Goal: Information Seeking & Learning: Learn about a topic

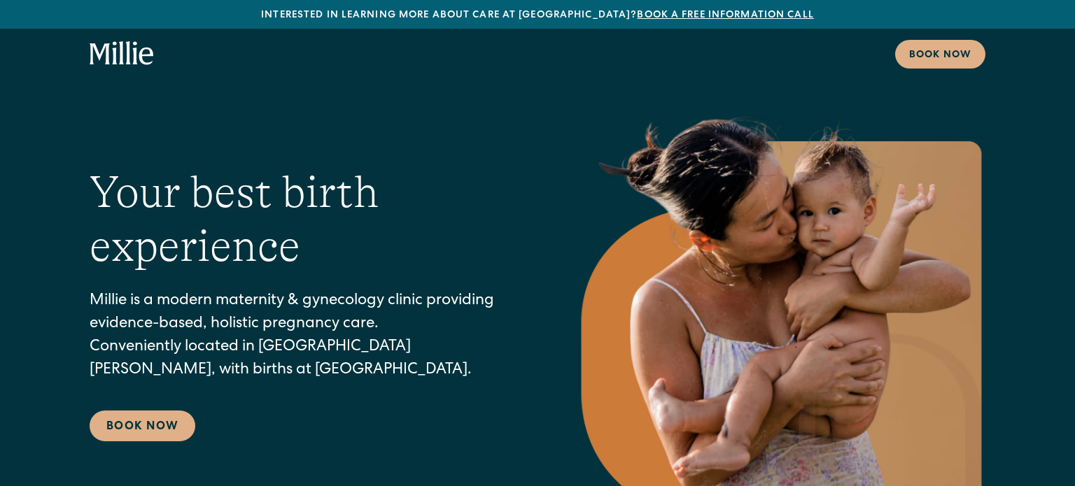
scroll to position [7331, 0]
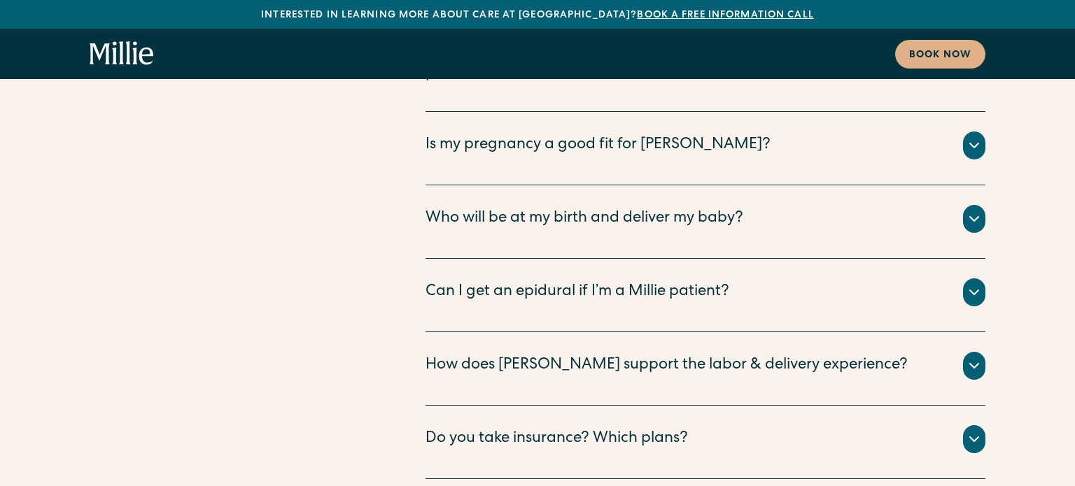
click at [777, 425] on div "Do you take insurance? Which plans?" at bounding box center [705, 439] width 560 height 28
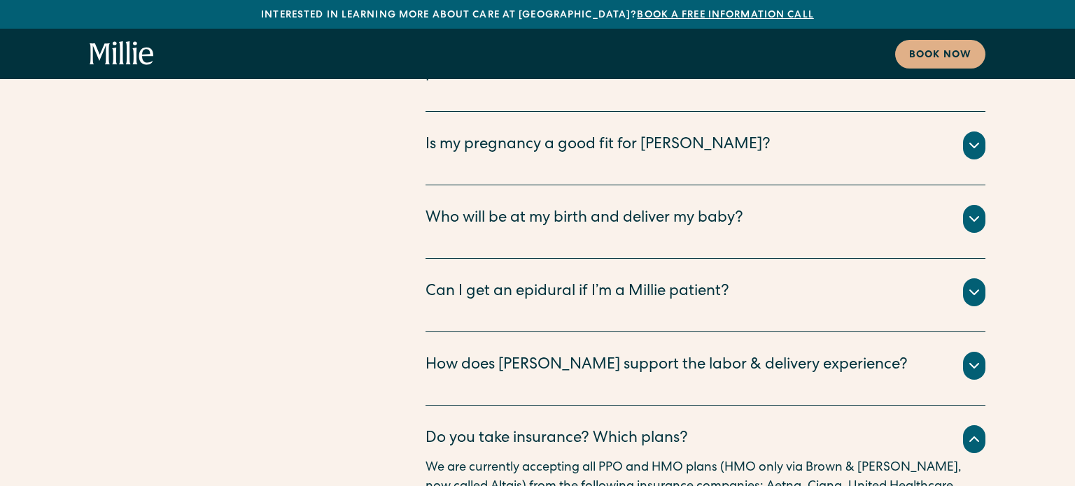
click at [773, 355] on div "How does [PERSON_NAME] support the labor & delivery experience?" at bounding box center [666, 366] width 482 height 23
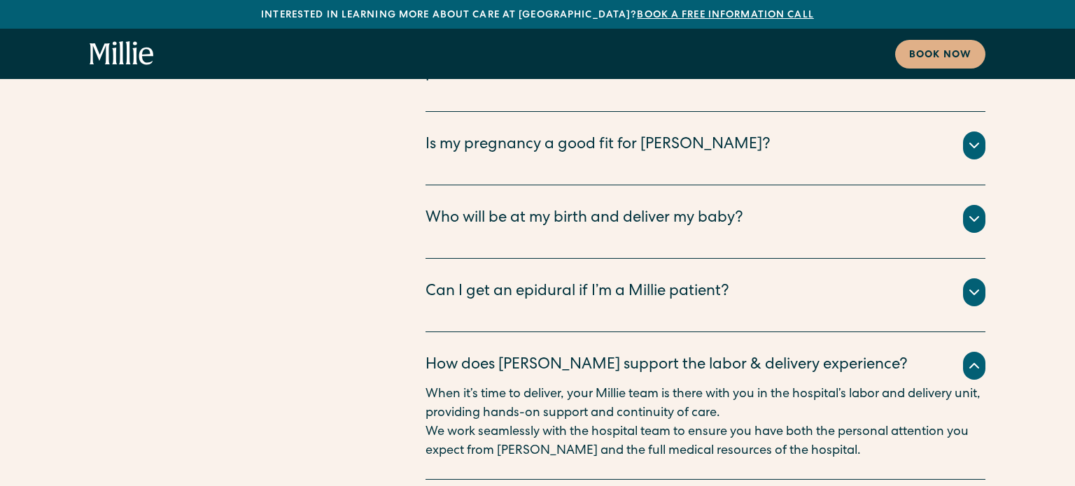
click at [749, 259] on div "Can I get an epidural if I’m a [PERSON_NAME] patient? Yes - you have access to …" at bounding box center [705, 295] width 560 height 73
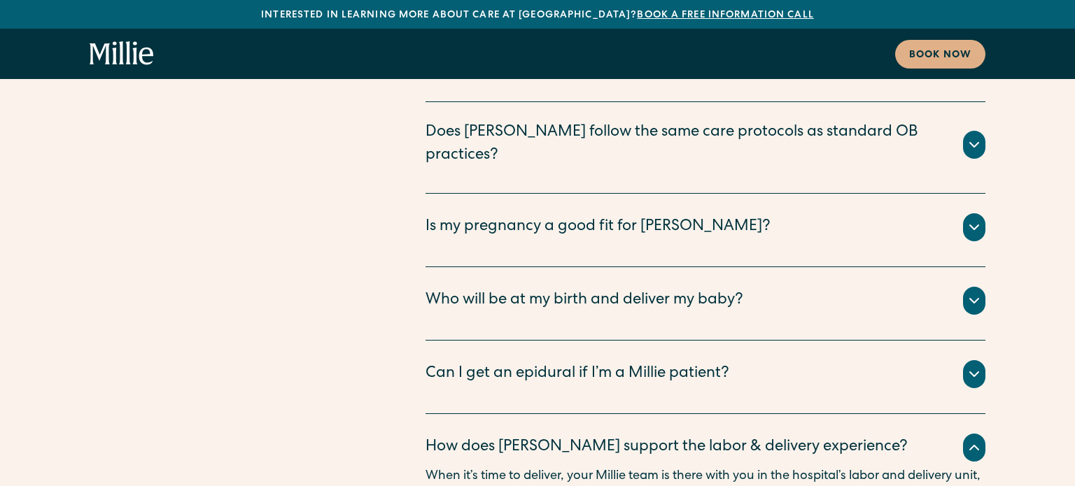
scroll to position [7246, 0]
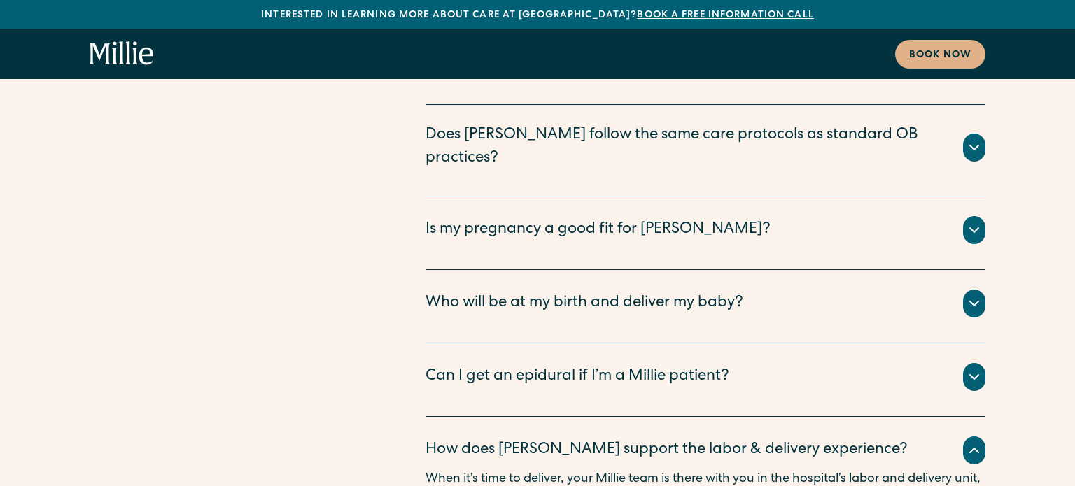
click at [680, 366] on div "Can I get an epidural if I’m a Millie patient?" at bounding box center [577, 377] width 304 height 23
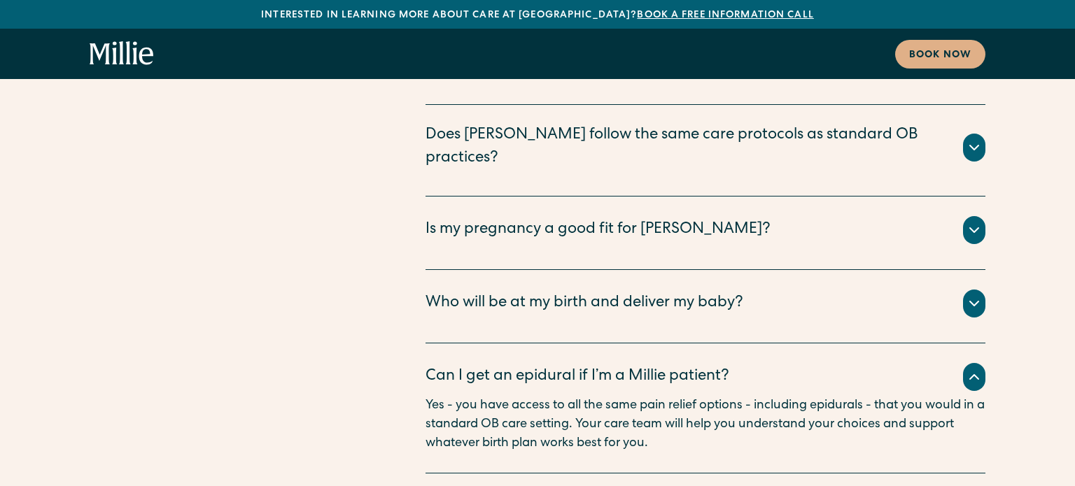
click at [659, 292] on div "Who will be at my birth and deliver my baby?" at bounding box center [584, 303] width 318 height 23
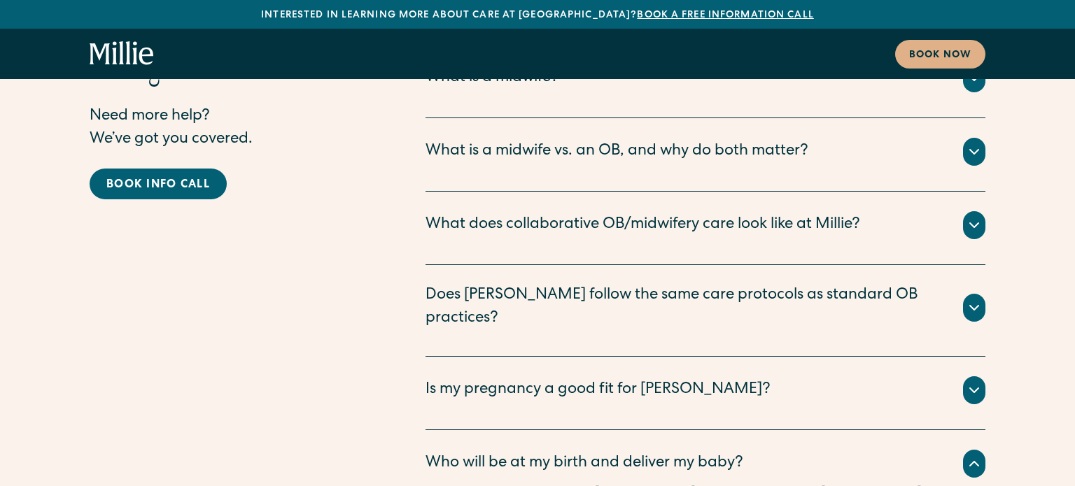
scroll to position [7078, 0]
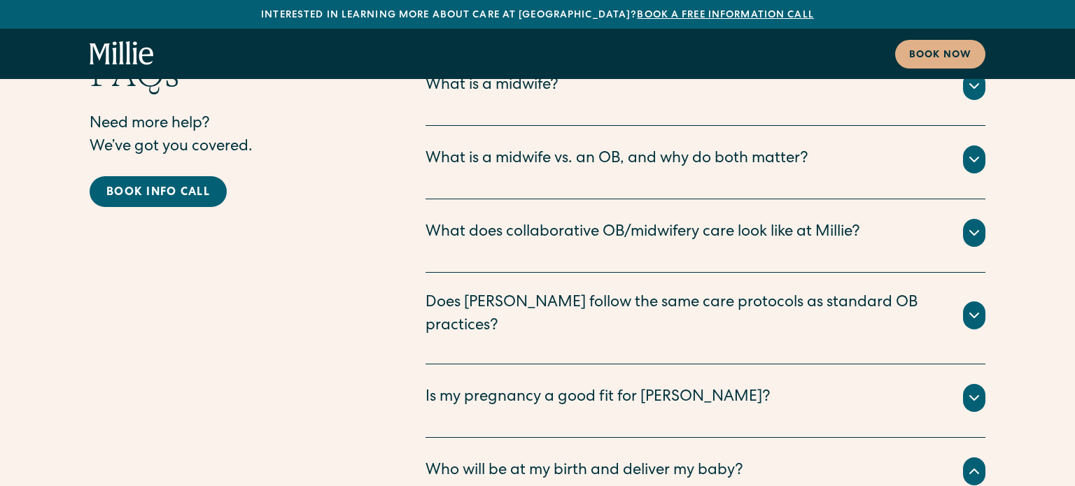
drag, startPoint x: 669, startPoint y: 250, endPoint x: 697, endPoint y: 206, distance: 51.6
click at [669, 387] on div "Is my pregnancy a good fit for [PERSON_NAME]?" at bounding box center [597, 398] width 345 height 23
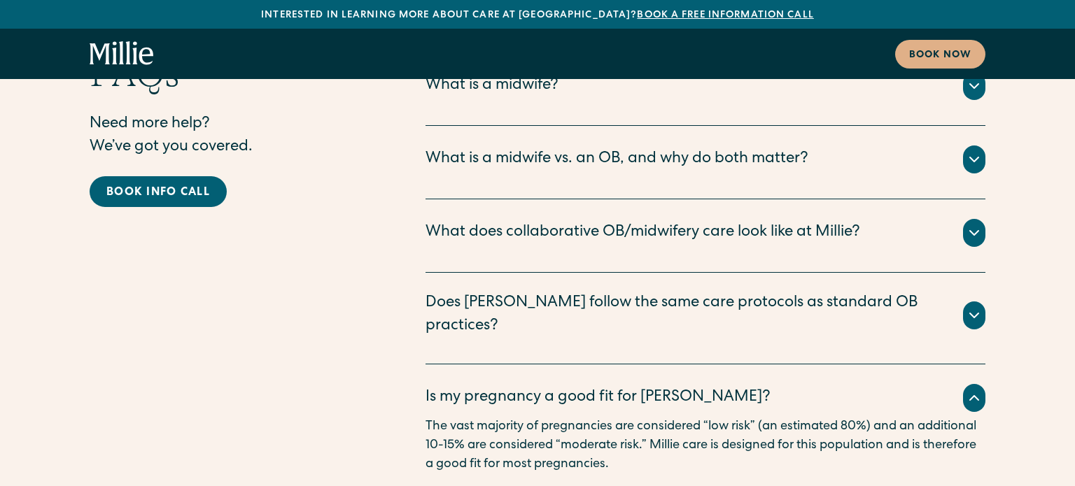
drag, startPoint x: 698, startPoint y: 205, endPoint x: 707, endPoint y: 148, distance: 57.5
click at [698, 273] on div "Does [PERSON_NAME] follow the same care protocols as standard OB practices? Yes…" at bounding box center [705, 319] width 560 height 92
click at [704, 292] on div "Does [PERSON_NAME] follow the same care protocols as standard OB practices?" at bounding box center [705, 315] width 560 height 46
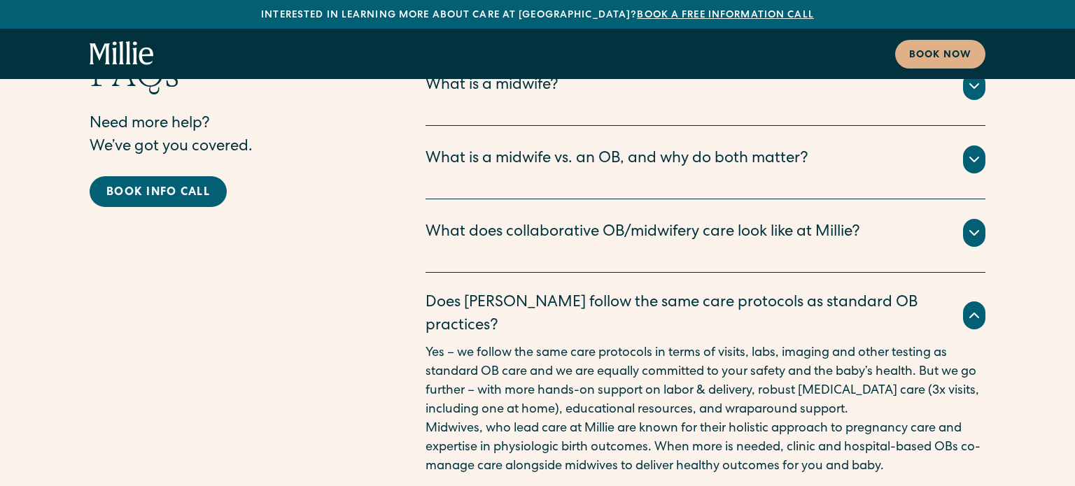
click at [685, 199] on div "What does collaborative OB/midwifery care look like at [PERSON_NAME]? The vast …" at bounding box center [705, 235] width 560 height 73
click at [684, 222] on div "What does collaborative OB/midwifery care look like at Millie?" at bounding box center [642, 233] width 435 height 23
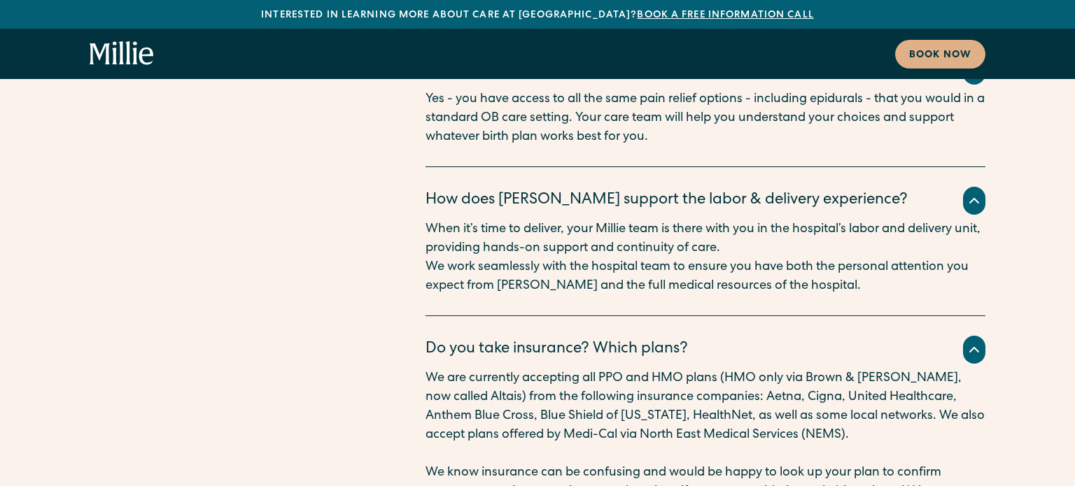
scroll to position [8584, 0]
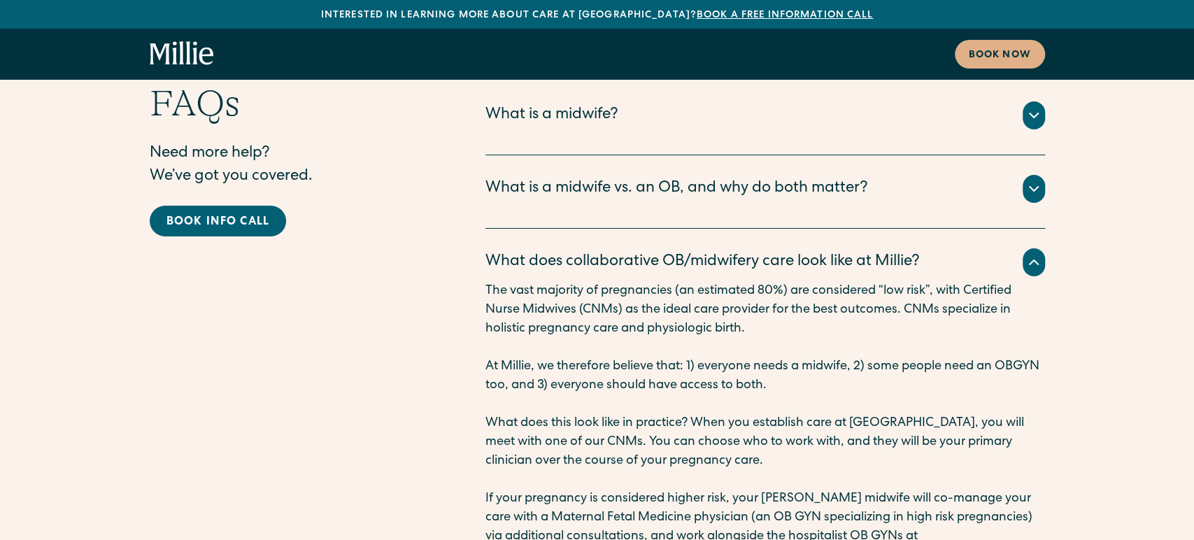
scroll to position [7051, 0]
